Goal: Information Seeking & Learning: Learn about a topic

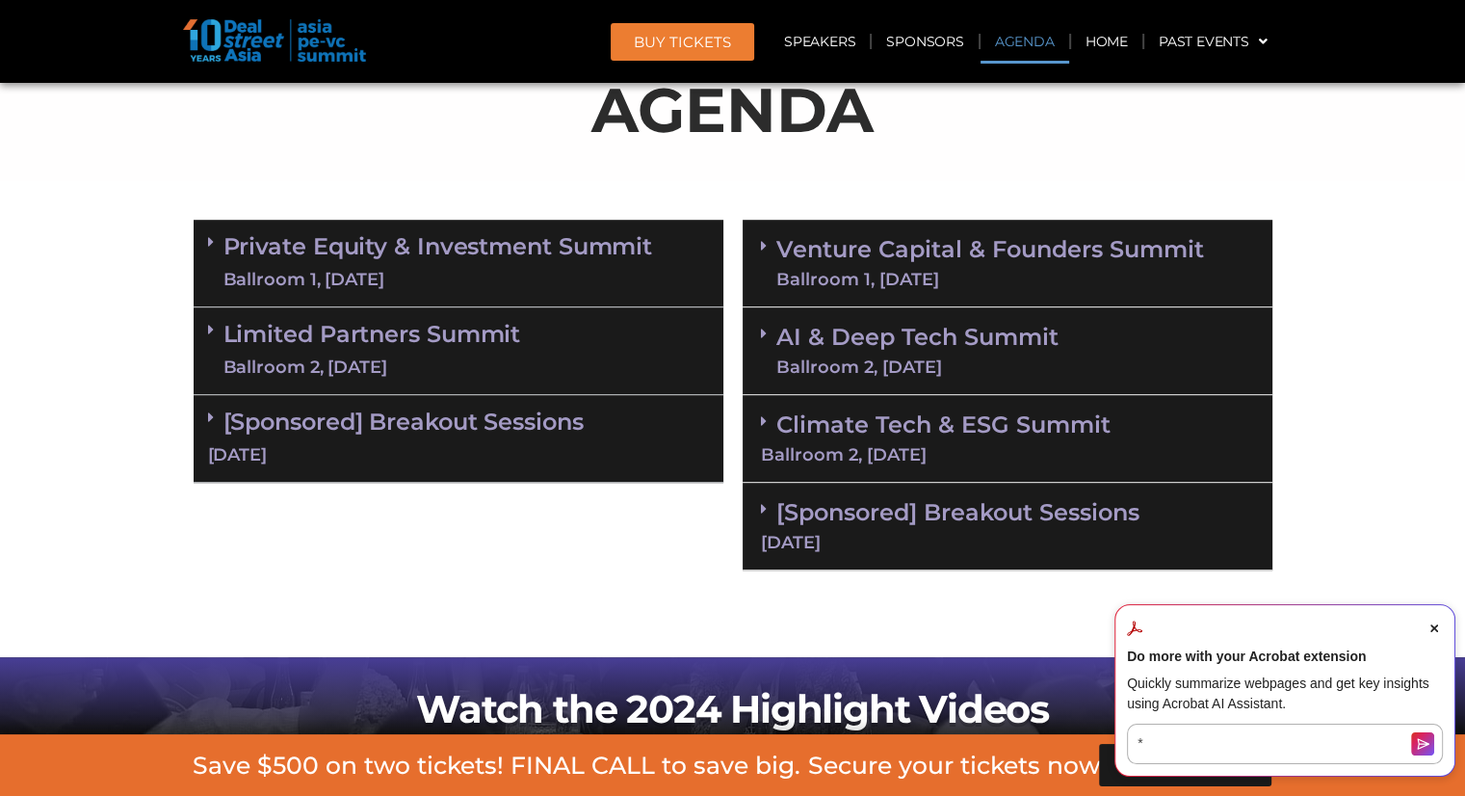
scroll to position [1160, 0]
click at [589, 268] on div "Ballroom 1, [DATE]" at bounding box center [438, 280] width 430 height 24
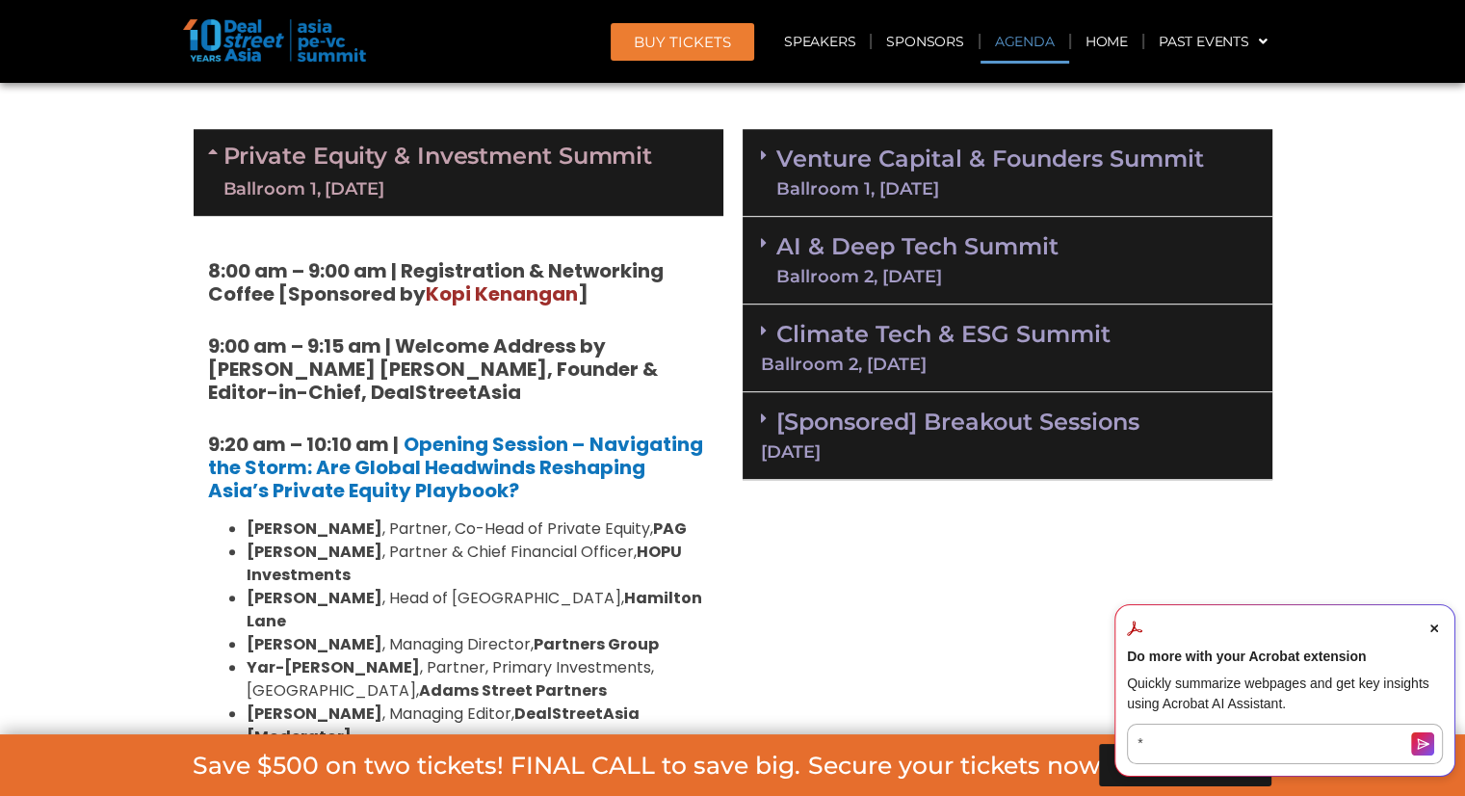
scroll to position [1430, 0]
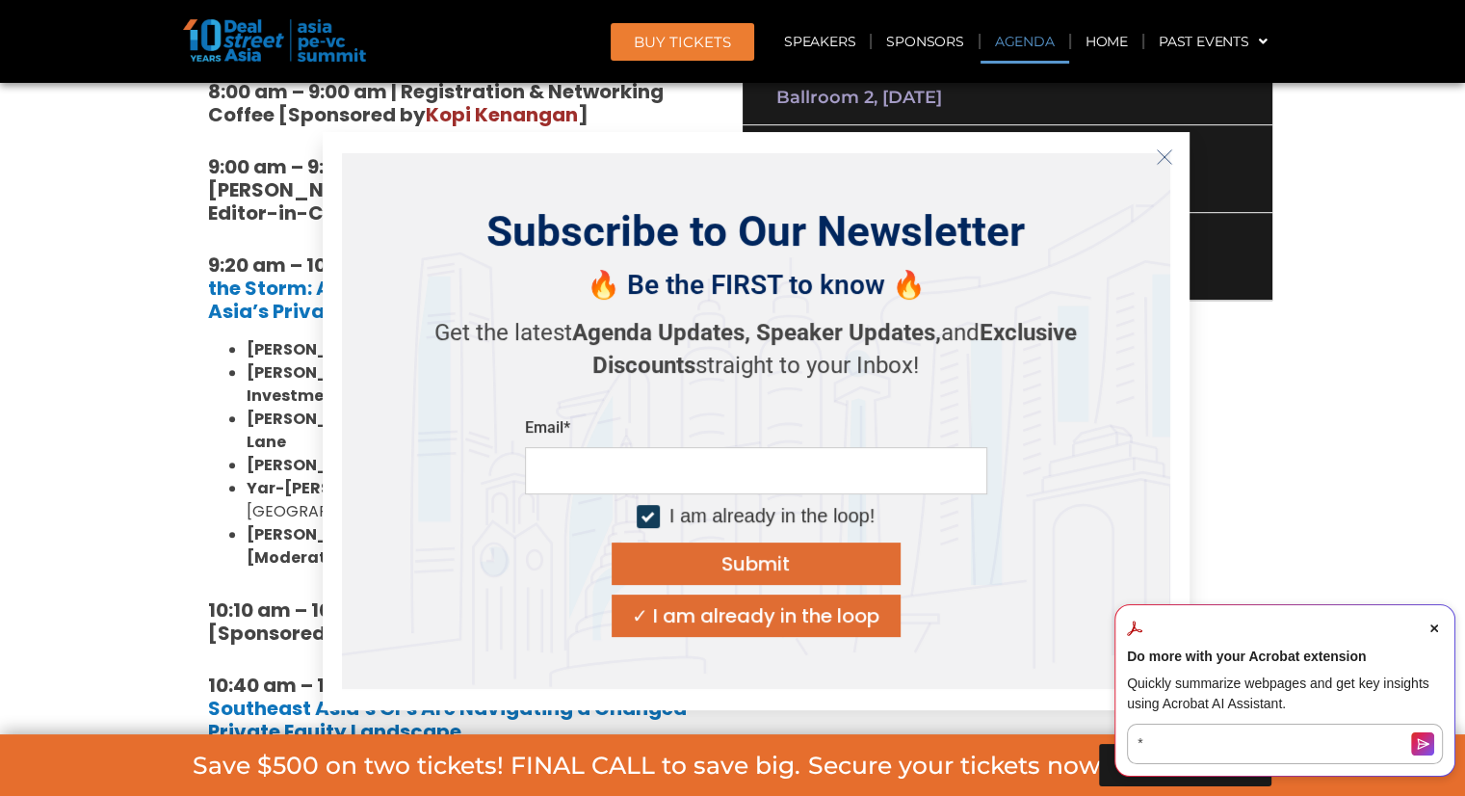
click at [1165, 155] on line "Close" at bounding box center [1163, 156] width 13 height 13
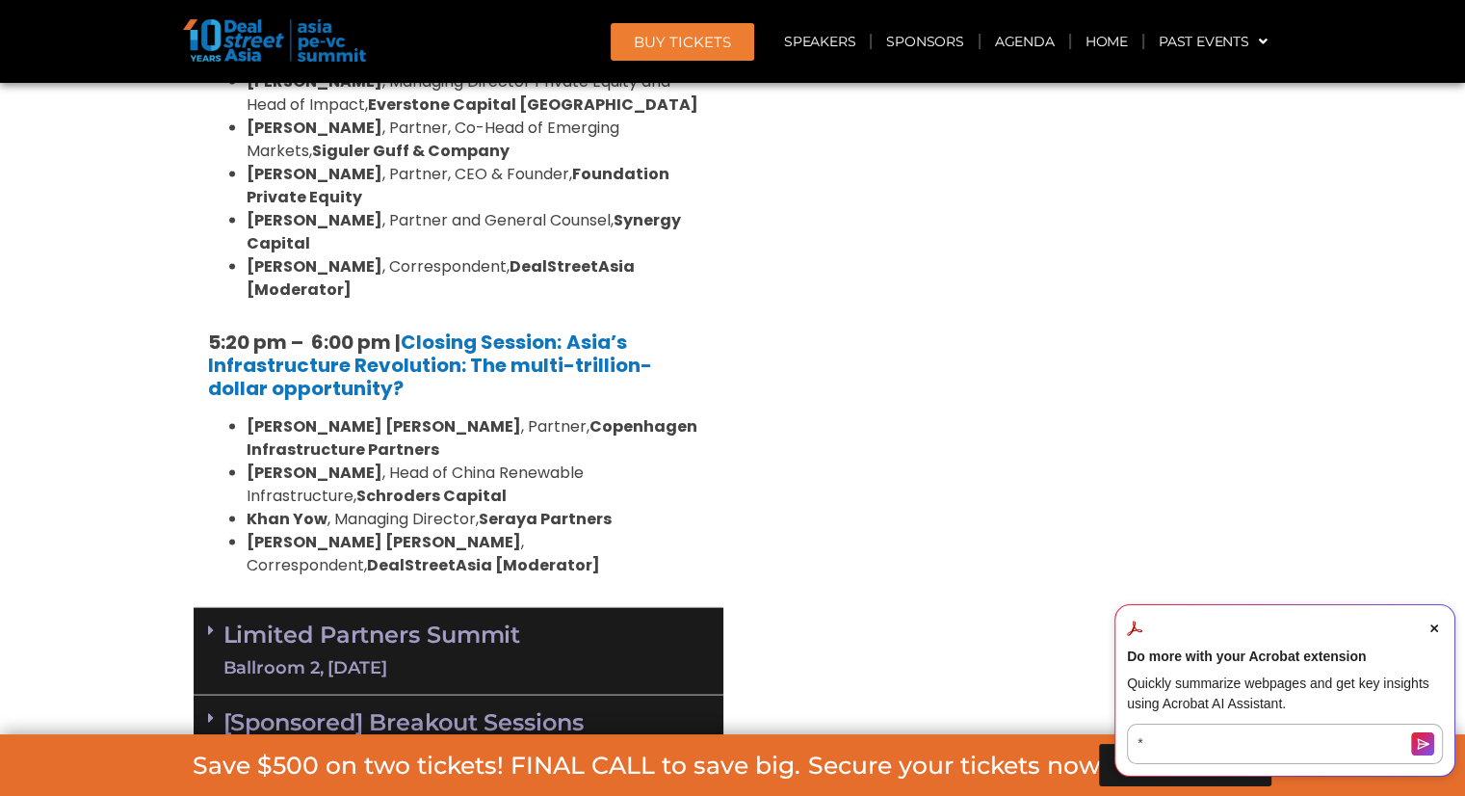
scroll to position [3946, 0]
click at [661, 608] on div "Limited Partners [GEOGRAPHIC_DATA] 2, [DATE]" at bounding box center [459, 652] width 530 height 88
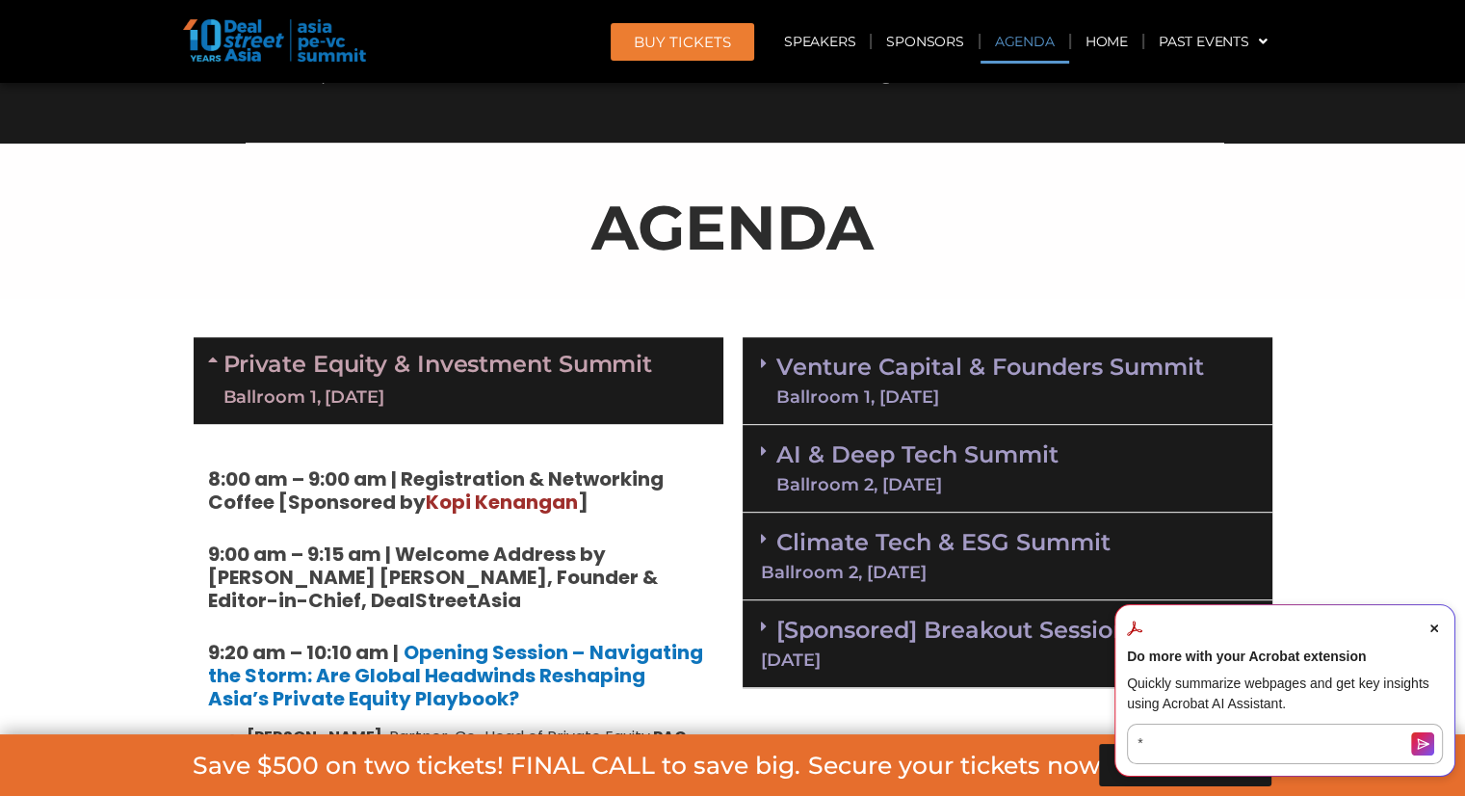
scroll to position [1040, 0]
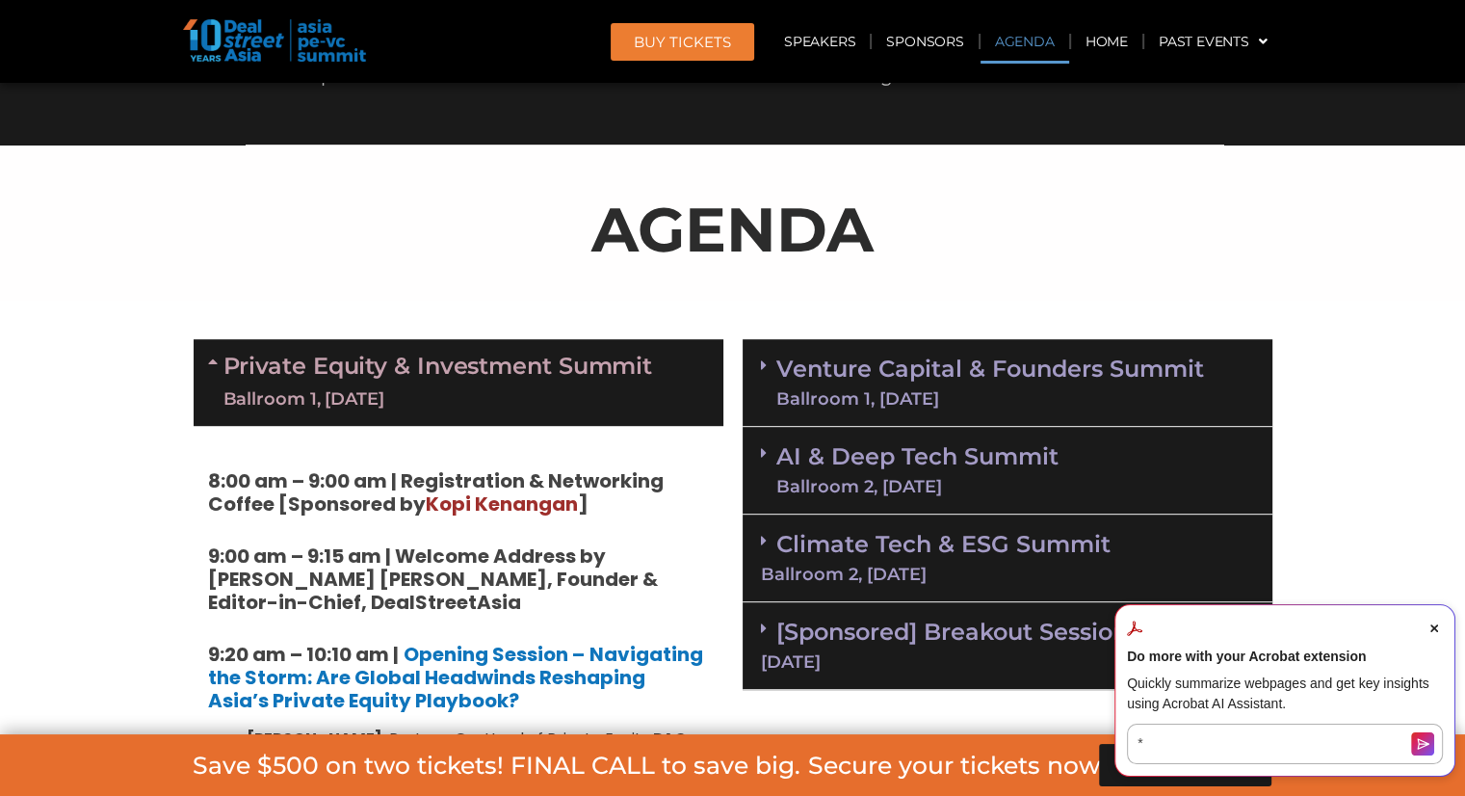
click at [784, 363] on link "Venture Capital & Founders​ Summit Ballroom 1, [DATE]" at bounding box center [990, 382] width 428 height 50
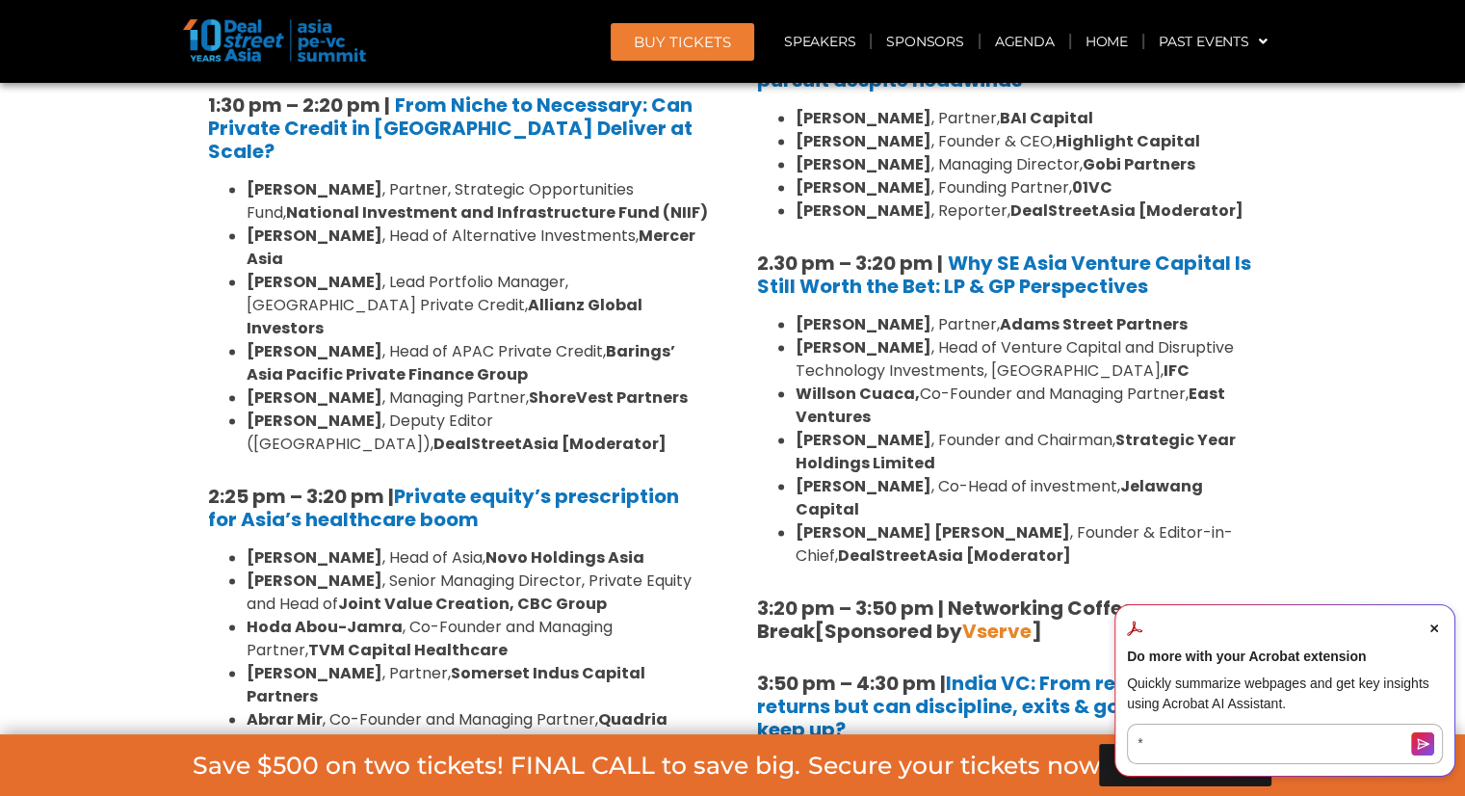
scroll to position [2994, 0]
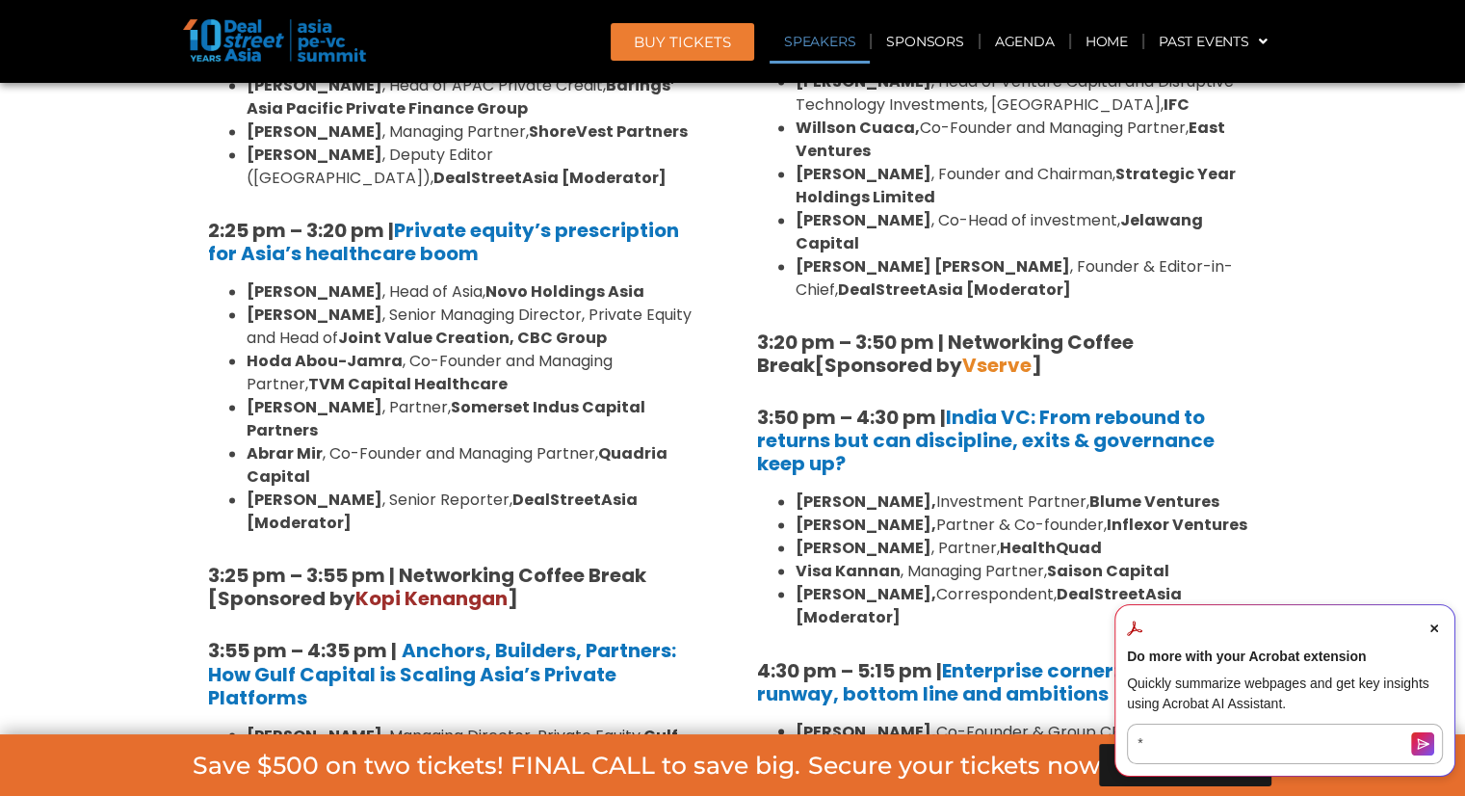
click at [848, 19] on link "Speakers" at bounding box center [820, 41] width 100 height 44
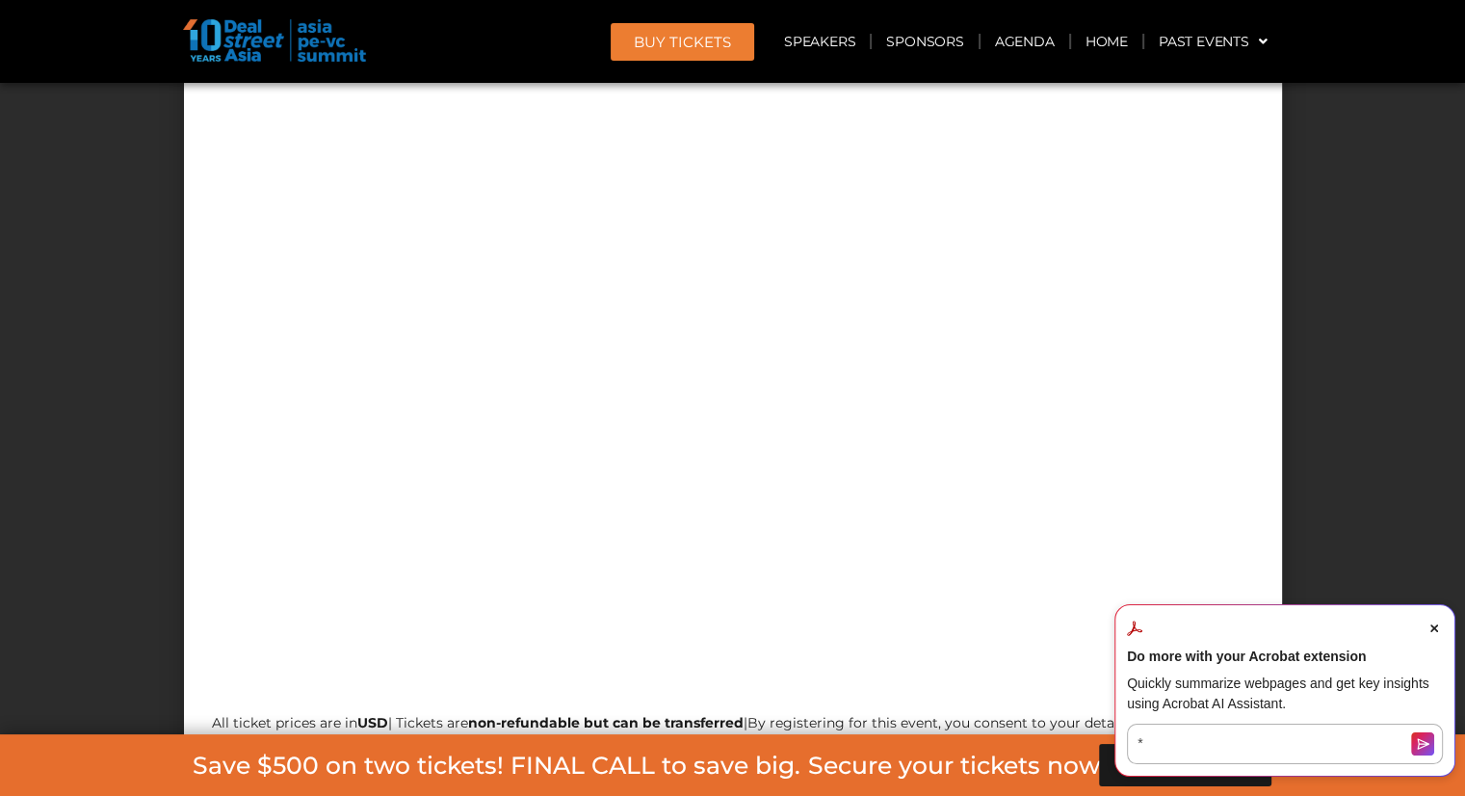
scroll to position [17861, 0]
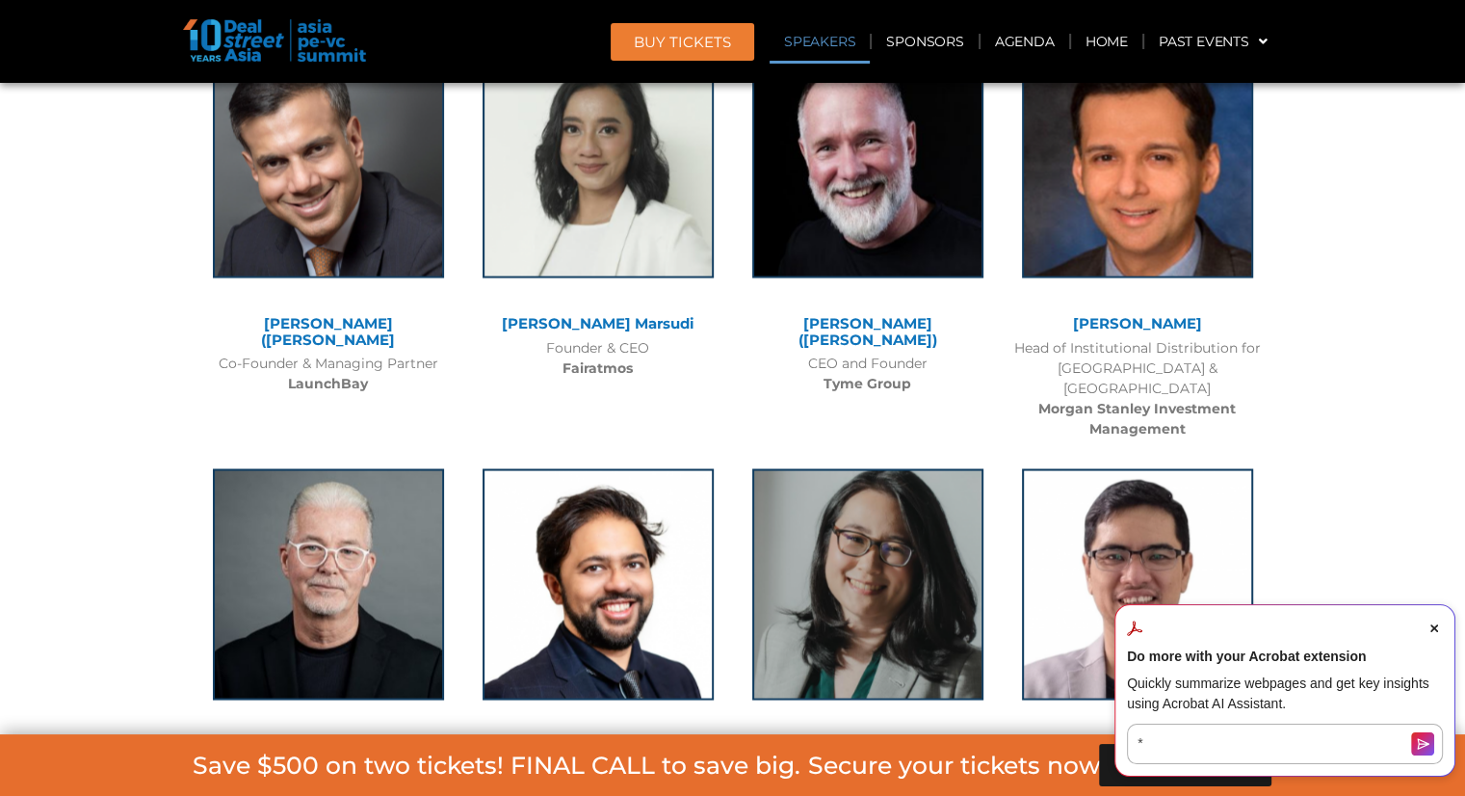
click at [827, 41] on link "Speakers" at bounding box center [820, 41] width 100 height 44
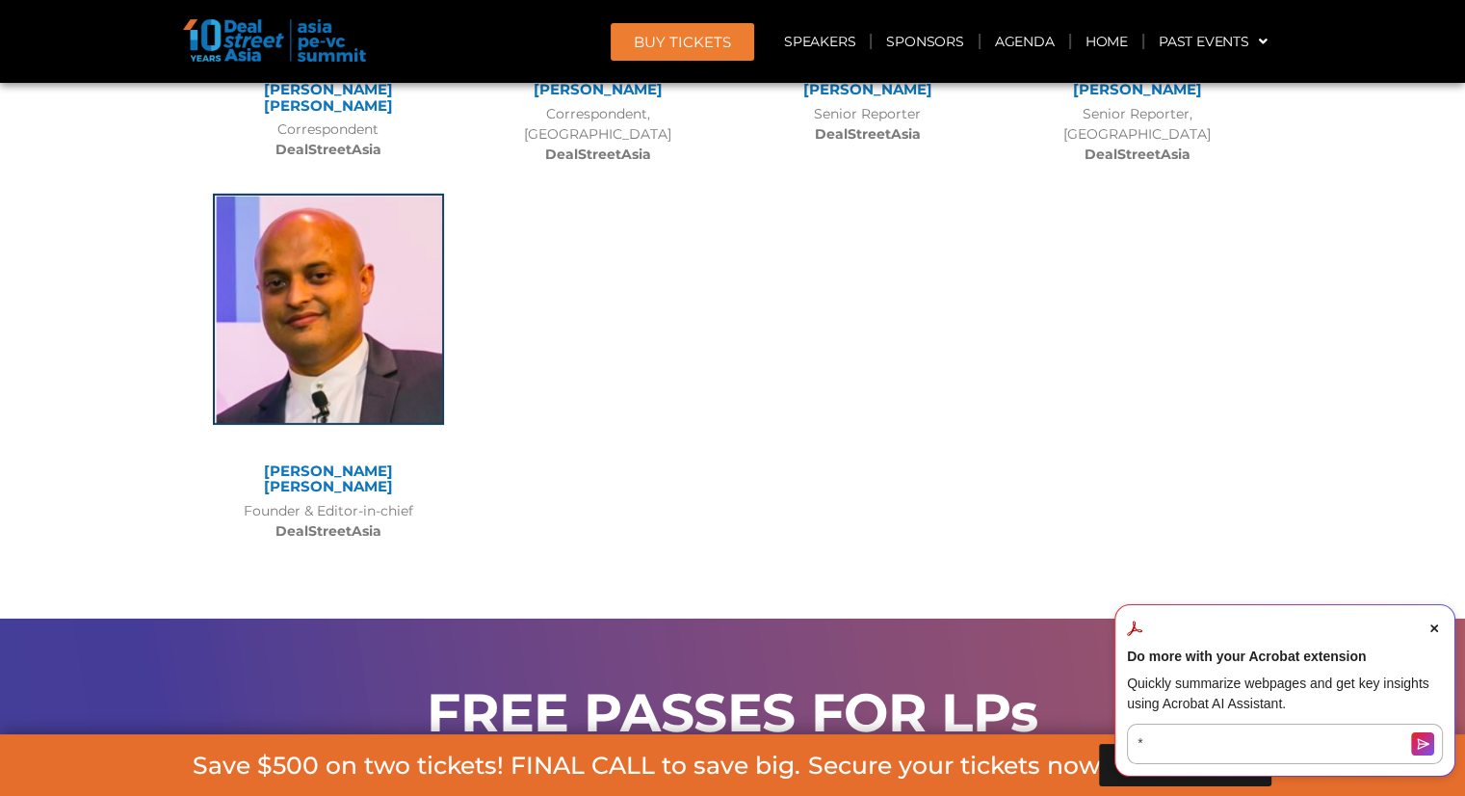
scroll to position [20642, 0]
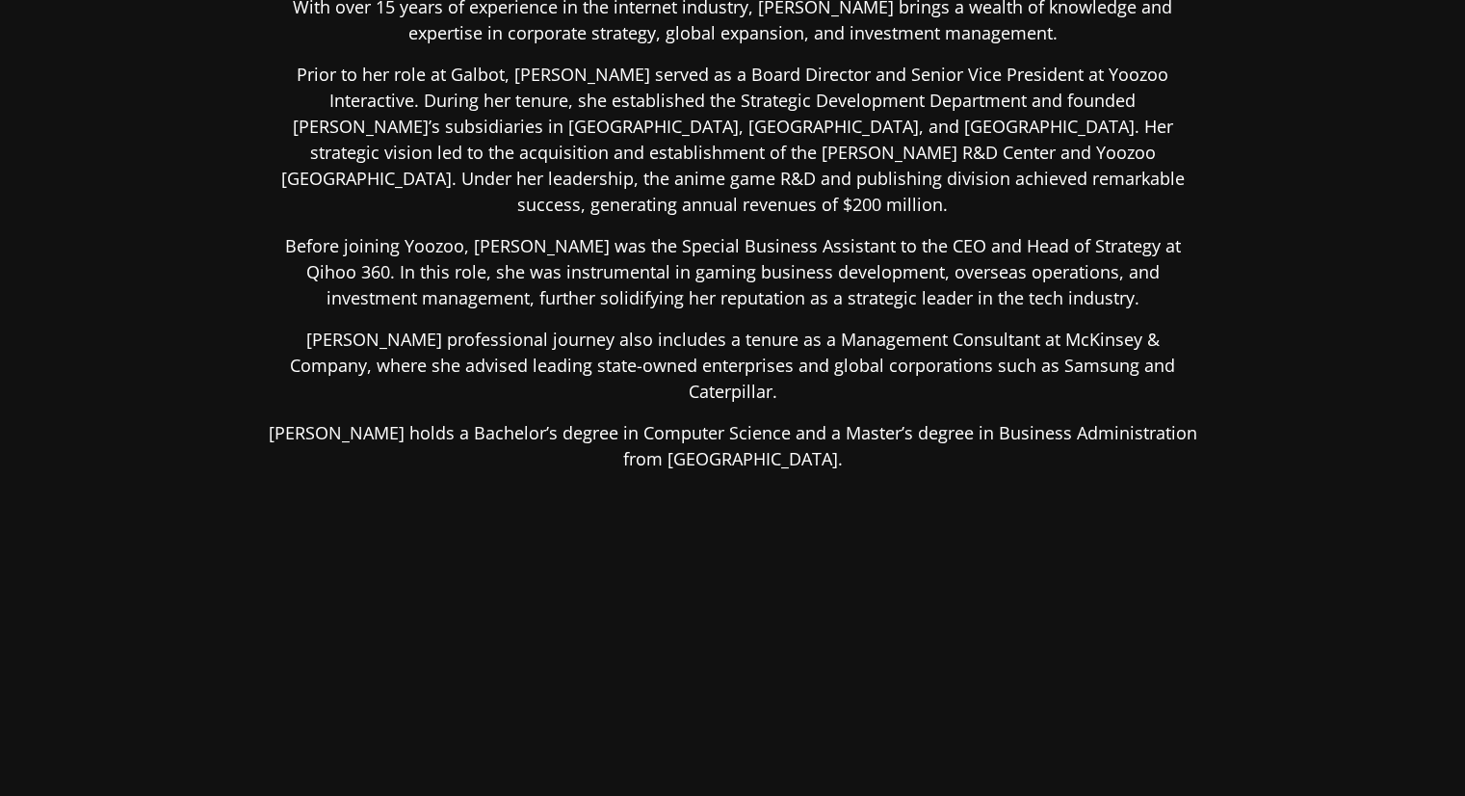
scroll to position [363, 0]
